Goal: Task Accomplishment & Management: Use online tool/utility

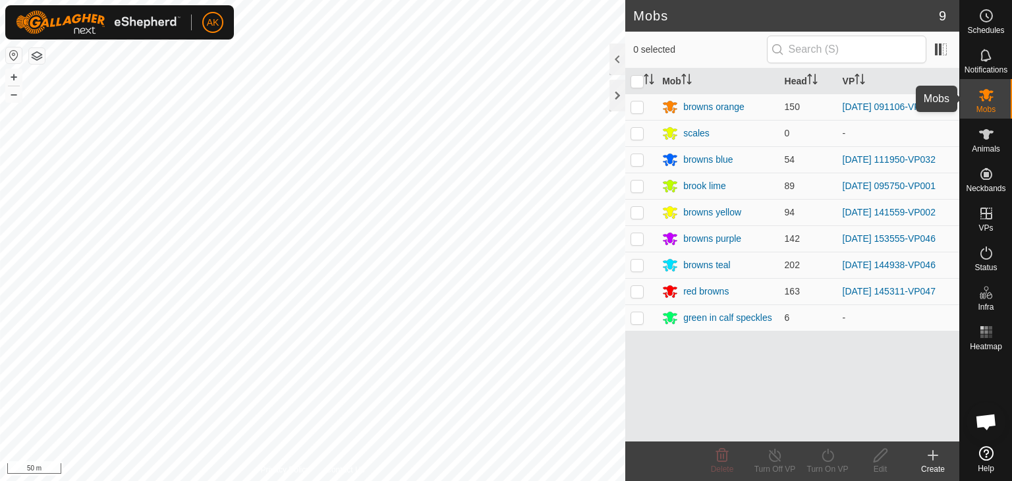
click at [982, 107] on span "Mobs" at bounding box center [986, 109] width 19 height 8
click at [642, 158] on p-checkbox at bounding box center [637, 159] width 13 height 11
checkbox input "true"
click at [828, 457] on icon at bounding box center [828, 456] width 16 height 16
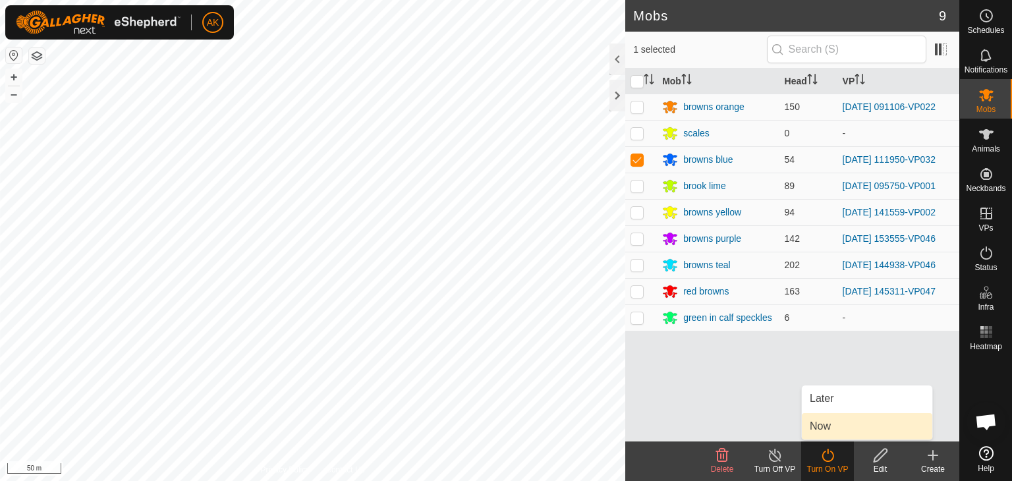
click at [830, 430] on link "Now" at bounding box center [867, 426] width 130 height 26
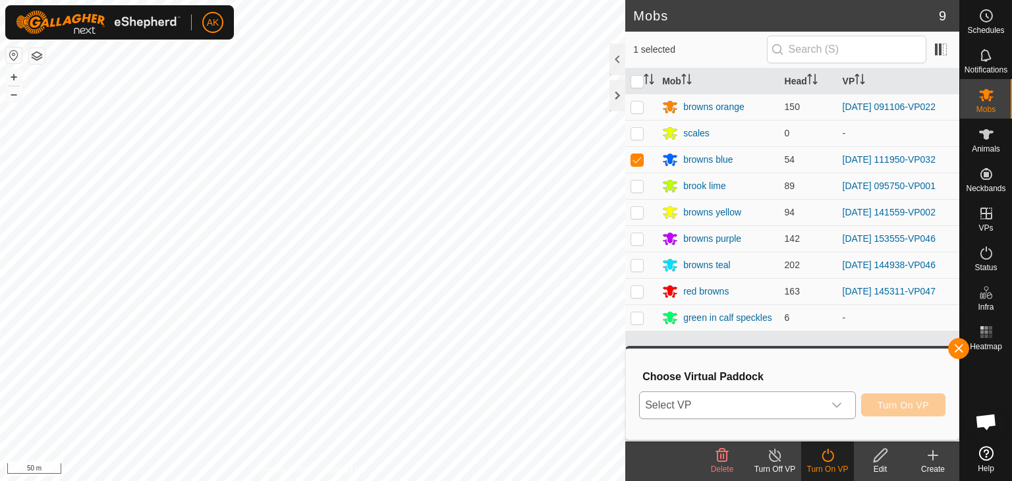
click at [794, 404] on span "Select VP" at bounding box center [732, 405] width 184 height 26
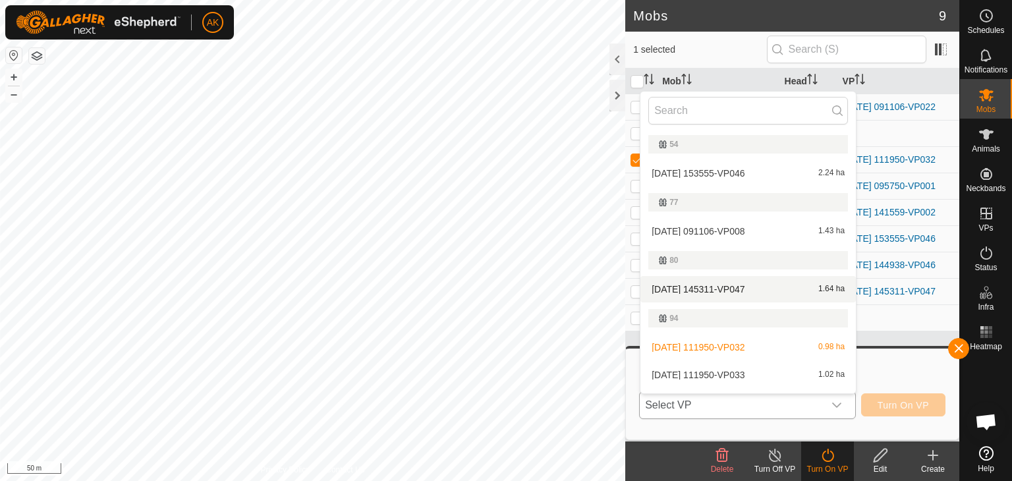
scroll to position [157, 0]
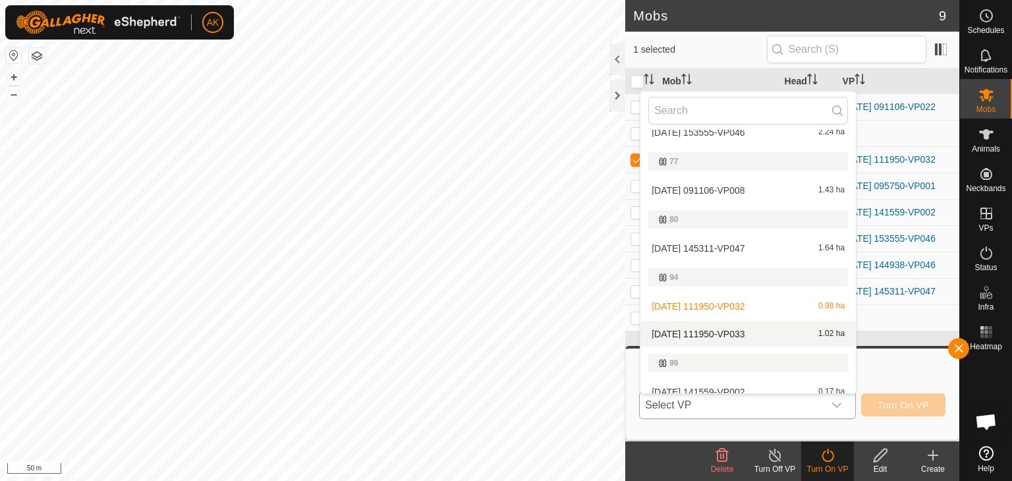
click at [710, 329] on li "[DATE] 111950-VP033 1.02 ha" at bounding box center [749, 334] width 216 height 26
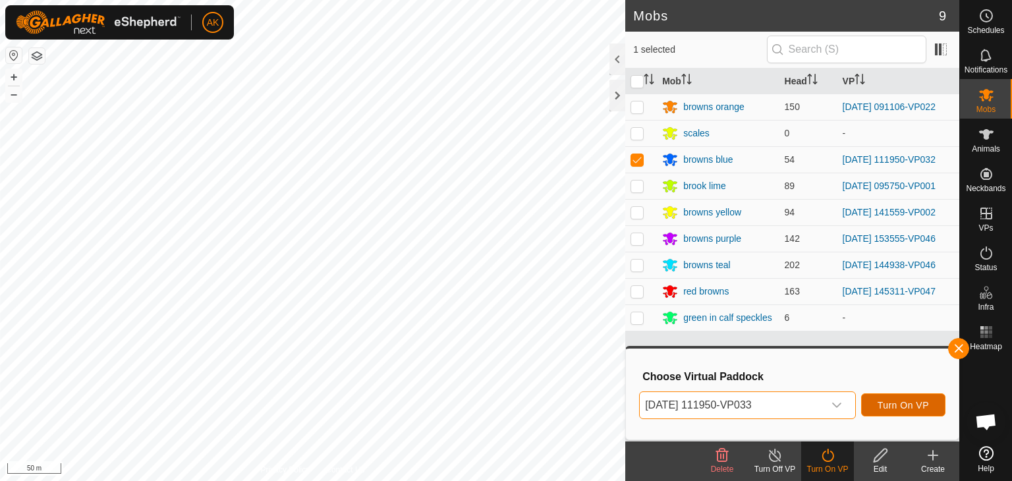
click at [896, 407] on span "Turn On VP" at bounding box center [903, 405] width 51 height 11
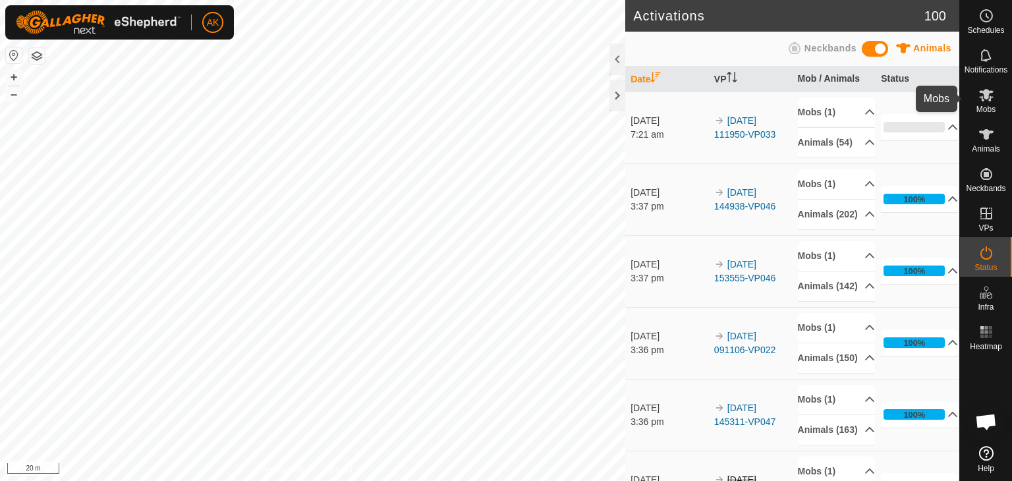
click at [986, 96] on icon at bounding box center [986, 95] width 14 height 13
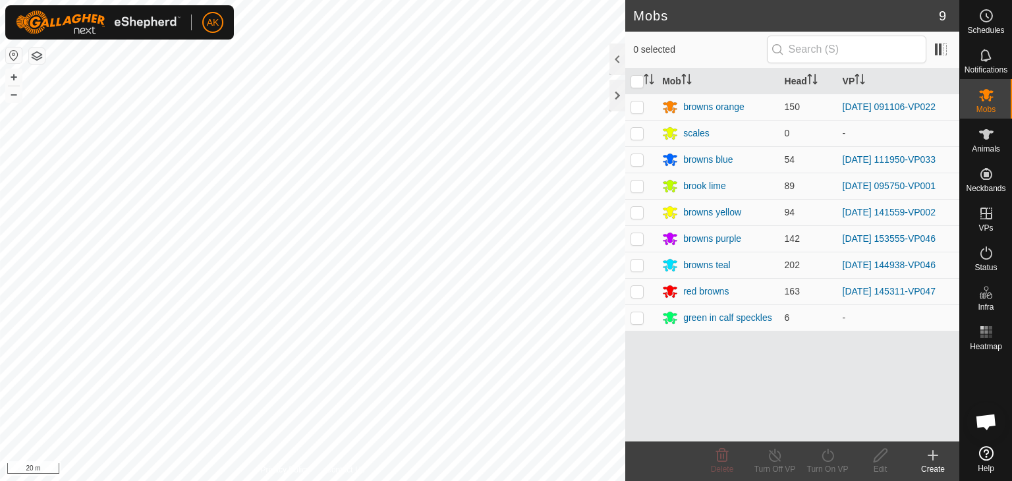
click at [636, 216] on p-checkbox at bounding box center [637, 212] width 13 height 11
checkbox input "true"
click at [828, 457] on icon at bounding box center [828, 456] width 16 height 16
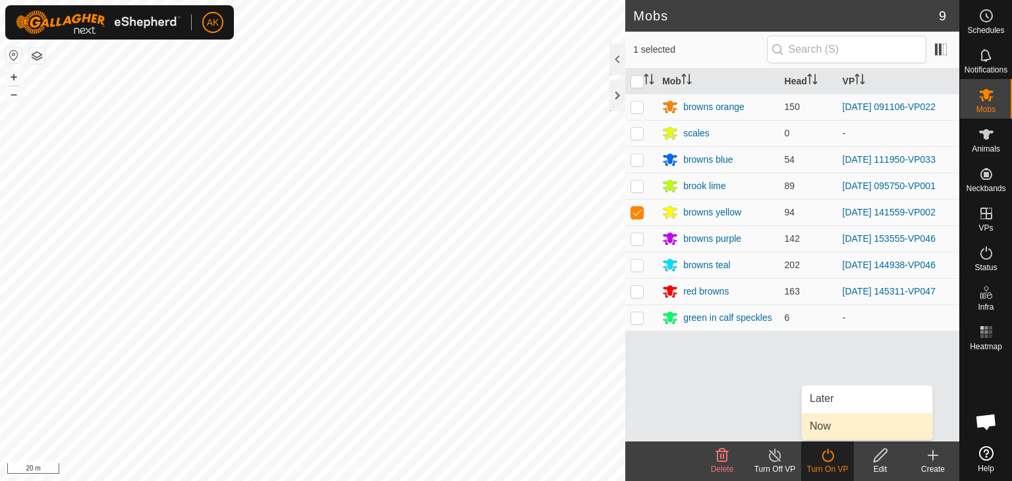
click at [830, 428] on link "Now" at bounding box center [867, 426] width 130 height 26
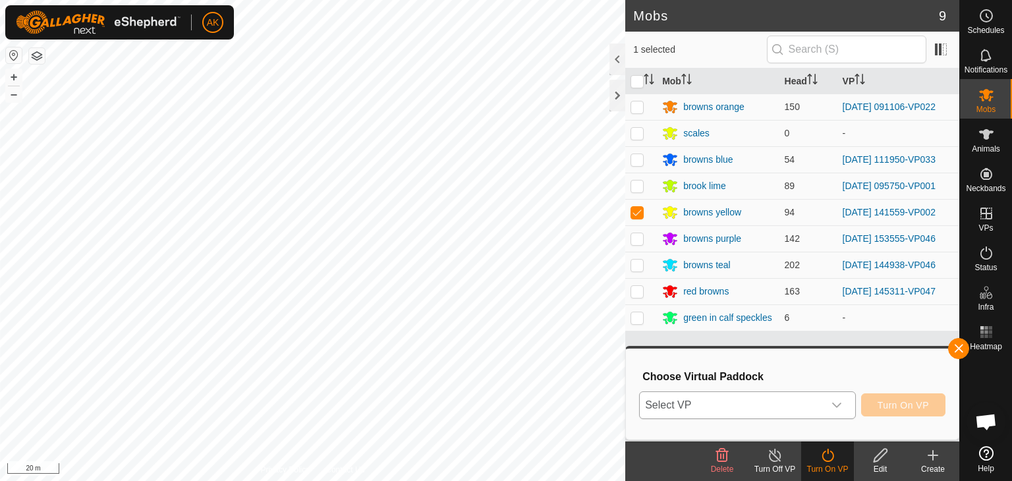
click at [803, 397] on span "Select VP" at bounding box center [732, 405] width 184 height 26
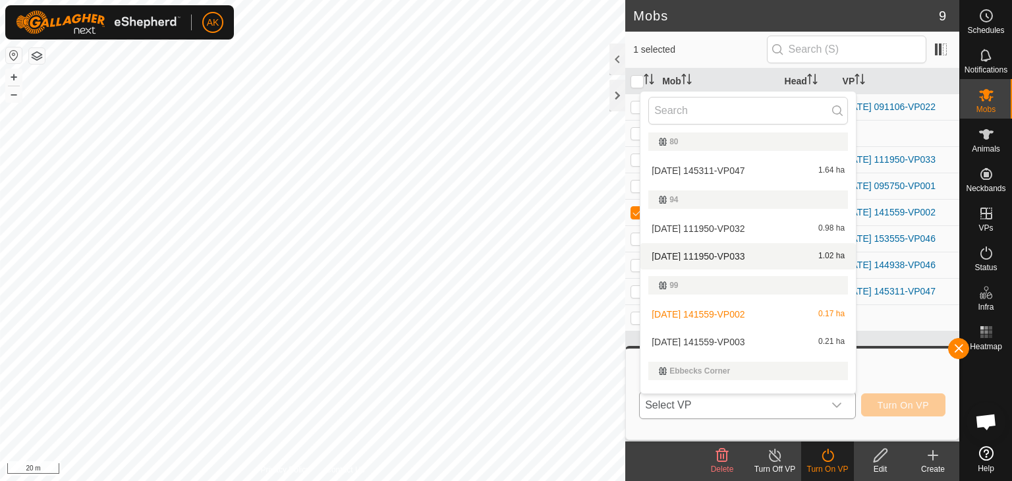
scroll to position [254, 0]
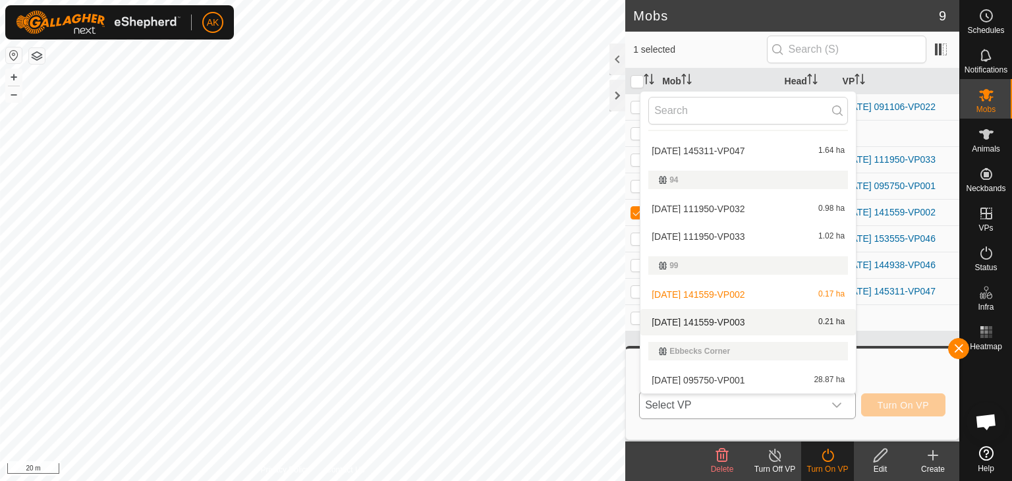
click at [728, 322] on li "[DATE] 141559-VP003 0.21 ha" at bounding box center [749, 322] width 216 height 26
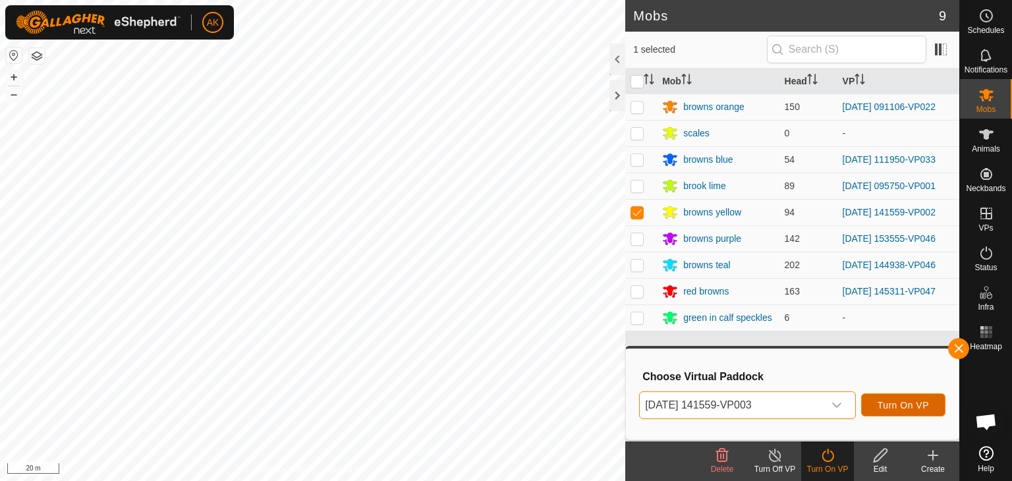
click at [886, 407] on span "Turn On VP" at bounding box center [903, 405] width 51 height 11
